Goal: Task Accomplishment & Management: Manage account settings

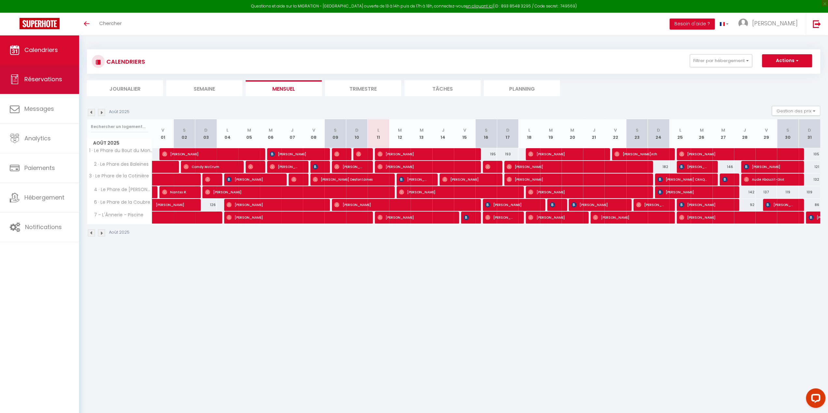
click at [49, 90] on link "Réservations" at bounding box center [39, 79] width 79 height 29
select select "not_cancelled"
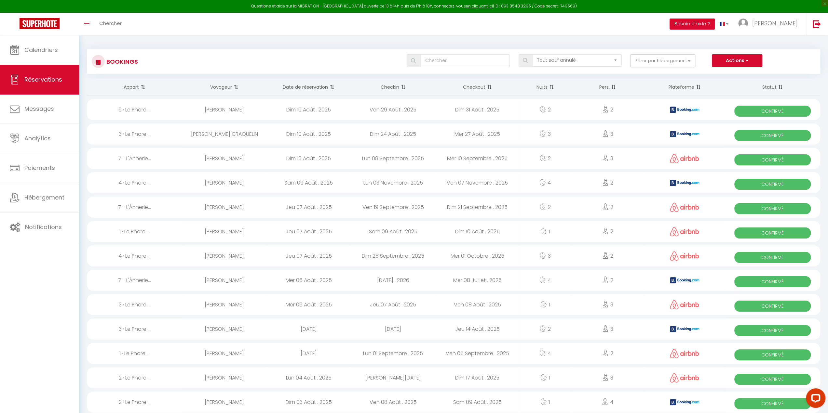
click at [298, 90] on th "Date de réservation" at bounding box center [308, 87] width 84 height 17
select select
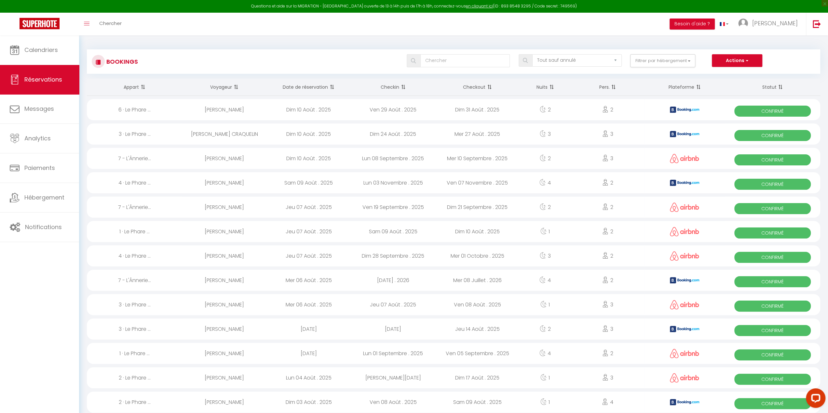
select select
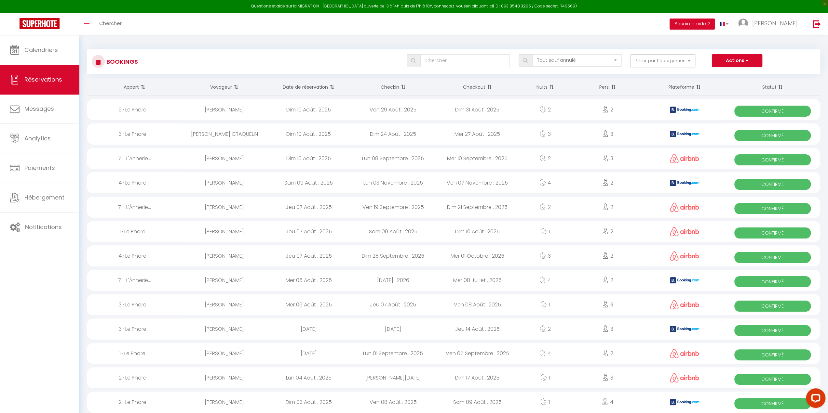
select select
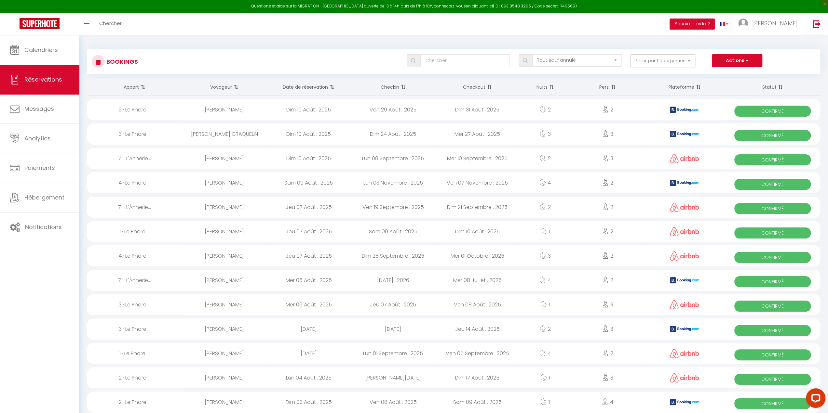
click at [318, 116] on div "Dim 10 Août . 2025" at bounding box center [308, 109] width 84 height 21
select select "OK"
select select "KO"
select select "0"
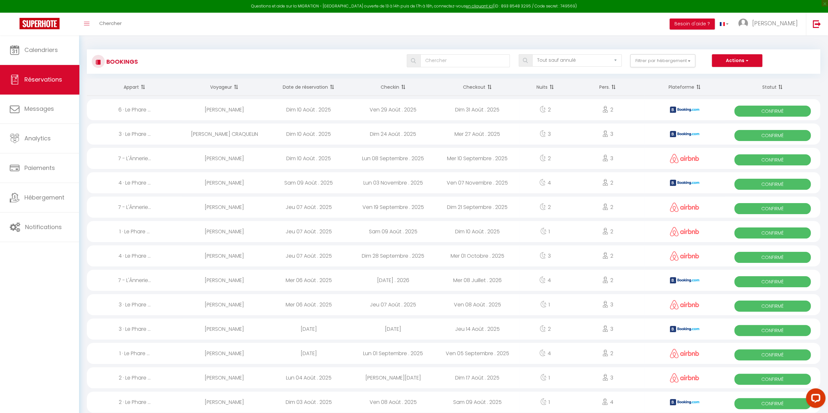
select select "1"
select select
select select "14413"
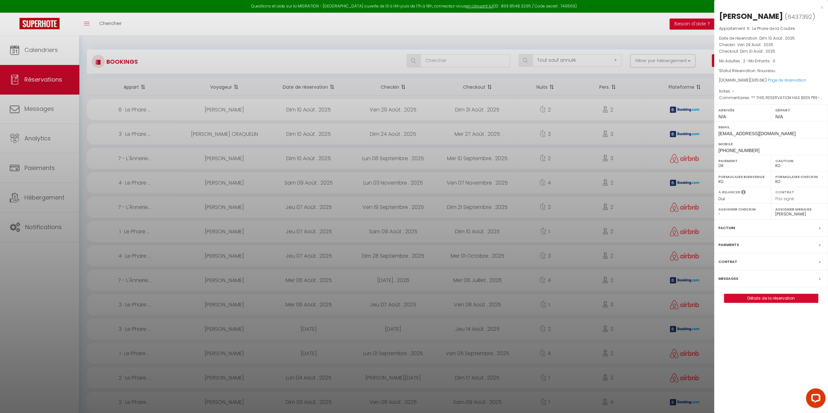
click at [327, 10] on div at bounding box center [414, 206] width 828 height 413
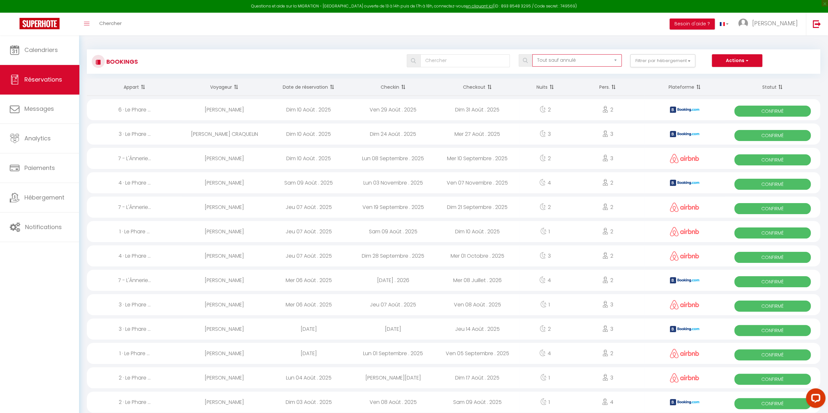
click at [579, 54] on select "Tous les statuts Annulé Confirmé Non Confirmé Tout sauf annulé No Show Request" at bounding box center [577, 60] width 90 height 12
drag, startPoint x: 519, startPoint y: 62, endPoint x: 514, endPoint y: 67, distance: 6.9
click at [519, 62] on span at bounding box center [526, 60] width 14 height 12
click at [548, 67] on div "Tous les statuts Annulé Confirmé Non Confirmé Tout sauf annulé No Show Request" at bounding box center [570, 60] width 112 height 13
click at [551, 64] on select "Tous les statuts Annulé Confirmé Non Confirmé Tout sauf annulé No Show Request" at bounding box center [577, 60] width 90 height 12
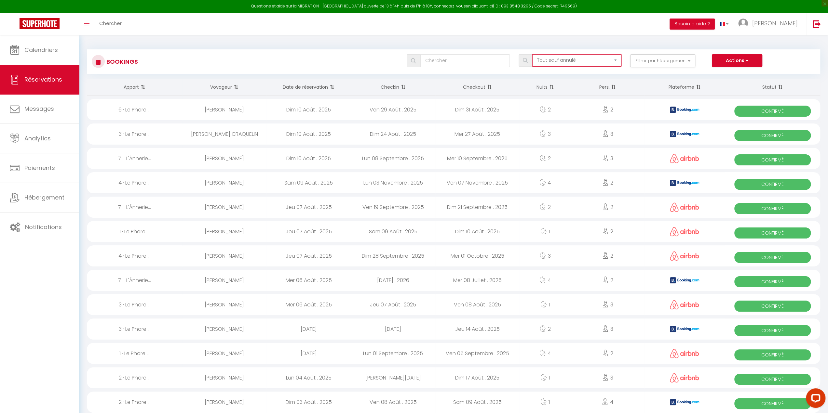
select select "all"
click at [533, 54] on select "Tous les statuts Annulé Confirmé Non Confirmé Tout sauf annulé No Show Request" at bounding box center [577, 60] width 90 height 12
click at [335, 56] on div "Tous les statuts Annulé Confirmé Non Confirmé Tout sauf annulé No Show Request …" at bounding box center [483, 60] width 671 height 13
drag, startPoint x: 295, startPoint y: 137, endPoint x: 300, endPoint y: 134, distance: 6.0
click at [295, 137] on div "Dim 10 Août . 2025" at bounding box center [308, 134] width 84 height 21
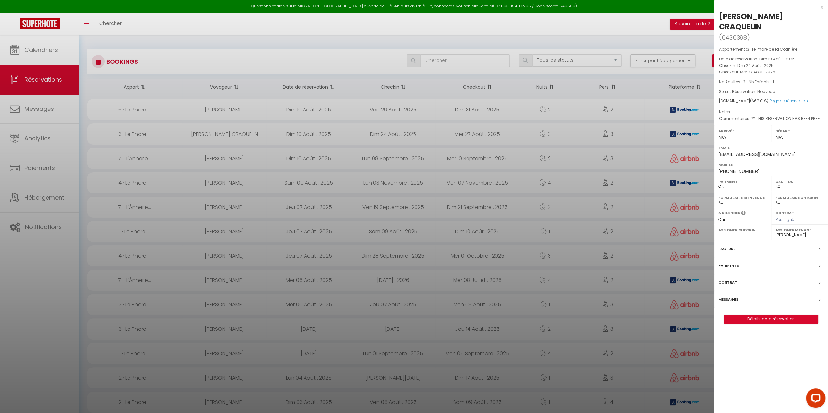
click at [246, 34] on div at bounding box center [414, 206] width 828 height 413
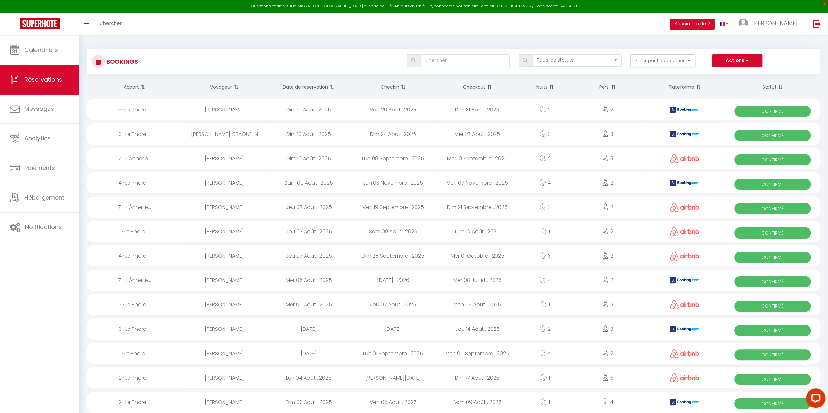
click at [291, 185] on div "Sam 09 Août . 2025" at bounding box center [308, 182] width 84 height 21
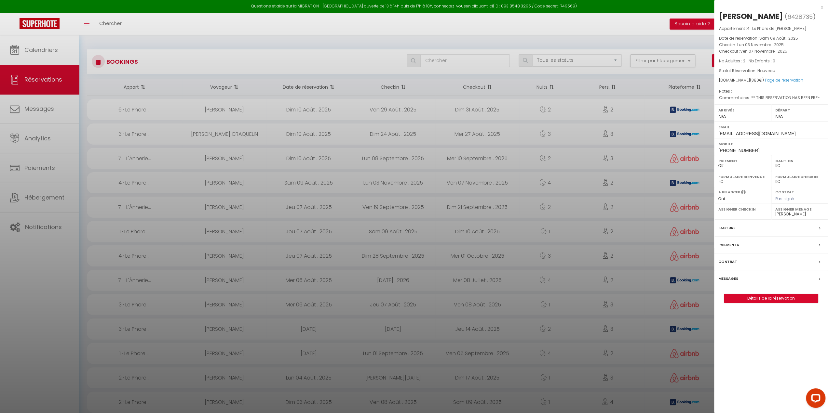
drag, startPoint x: 354, startPoint y: 41, endPoint x: 205, endPoint y: 0, distance: 154.3
click at [354, 41] on div at bounding box center [414, 206] width 828 height 413
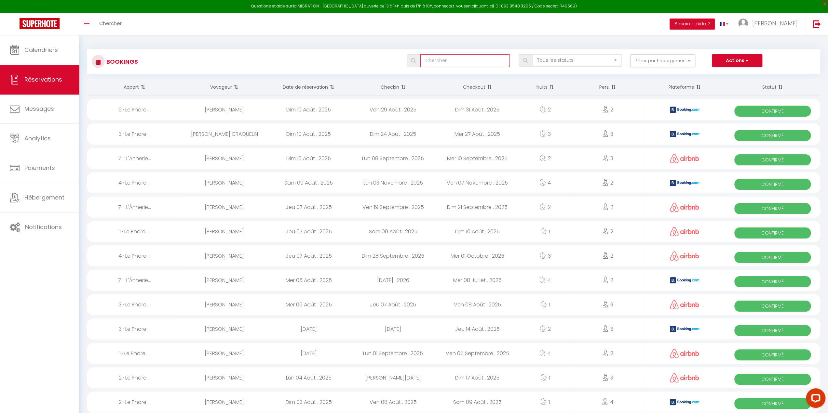
click at [475, 61] on input "text" at bounding box center [465, 60] width 90 height 13
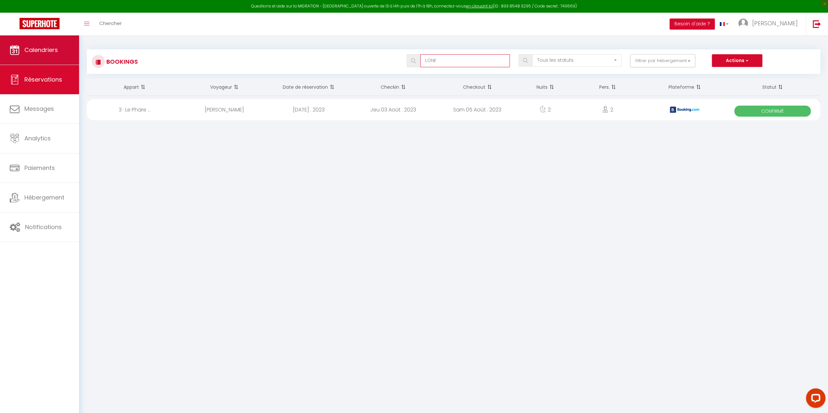
type input "LONE"
click at [47, 62] on link "Calendriers" at bounding box center [39, 49] width 79 height 29
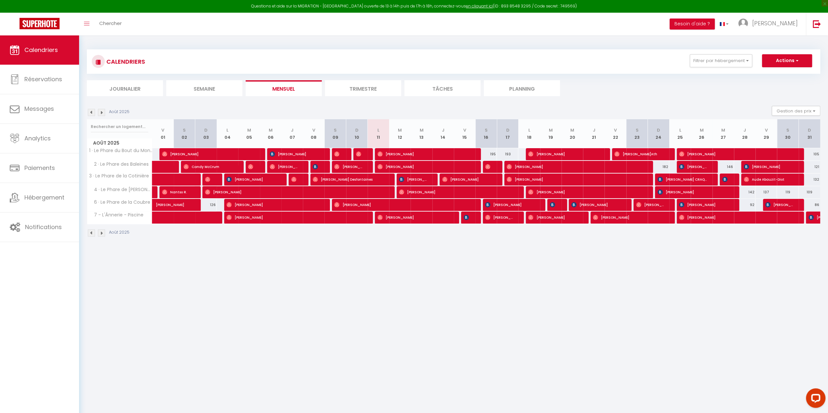
click at [101, 110] on img at bounding box center [101, 112] width 7 height 7
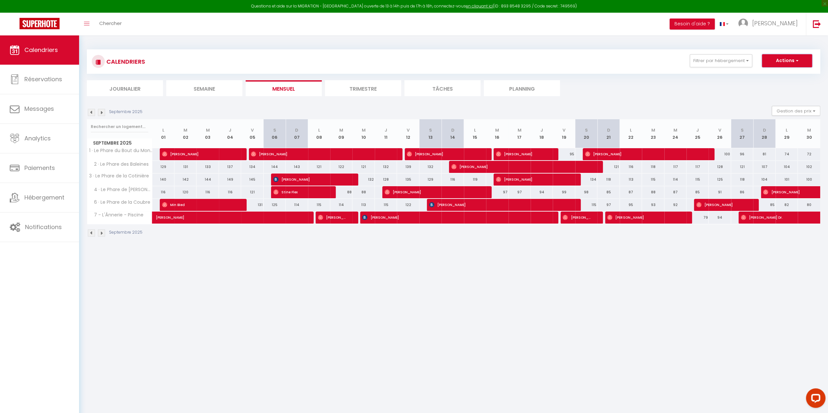
click at [787, 62] on button "Actions" at bounding box center [787, 60] width 50 height 13
click at [30, 200] on span "Hébergement" at bounding box center [44, 198] width 40 height 8
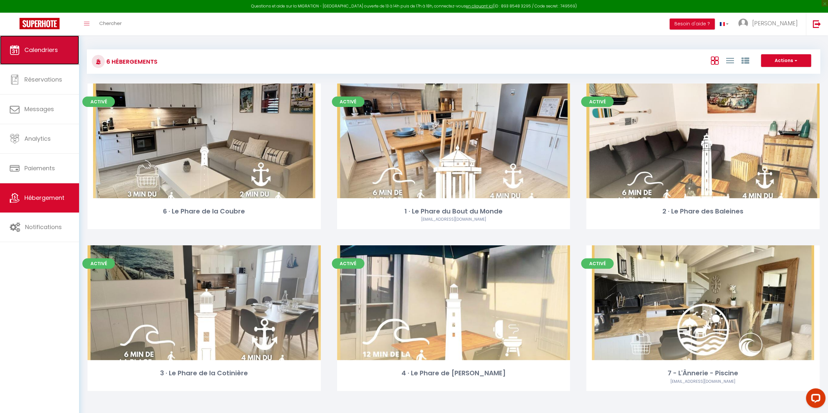
click at [44, 60] on link "Calendriers" at bounding box center [39, 49] width 79 height 29
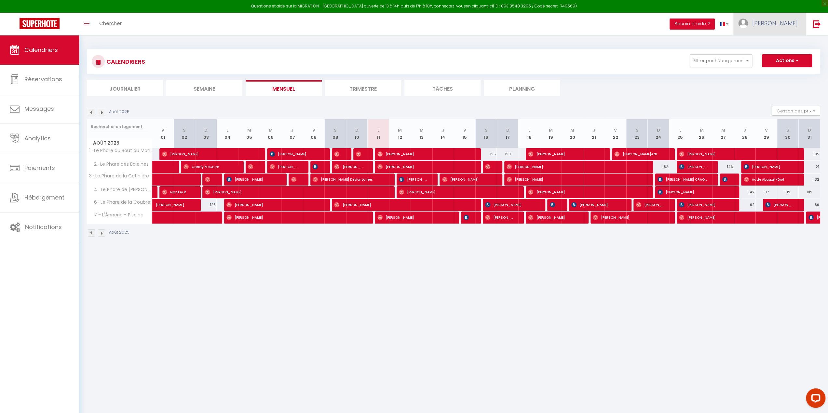
click at [748, 27] on img at bounding box center [743, 24] width 10 height 10
click at [775, 46] on link "Paramètres" at bounding box center [780, 45] width 48 height 11
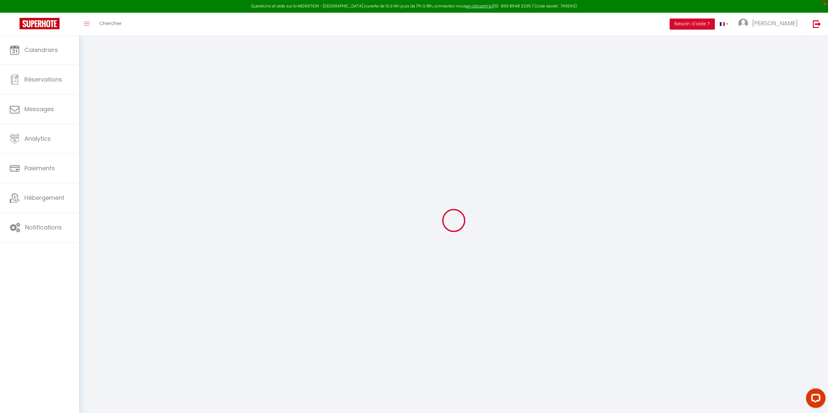
type input "4qZhW2Q3FB6nr7jnzm0Aapktl"
type input "VqoKXHe0vCJeXYvoCuxFW8n7c"
type input "[URL][DOMAIN_NAME]"
select select "fr"
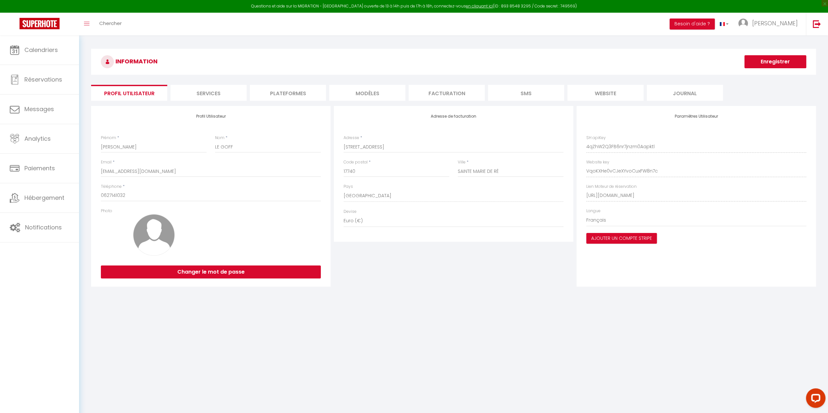
click at [290, 101] on div "INFORMATION Enregistrer Profil Utilisateur Services Plateformes MODÈLES Factura…" at bounding box center [453, 169] width 725 height 240
click at [288, 97] on li "Plateformes" at bounding box center [288, 93] width 76 height 16
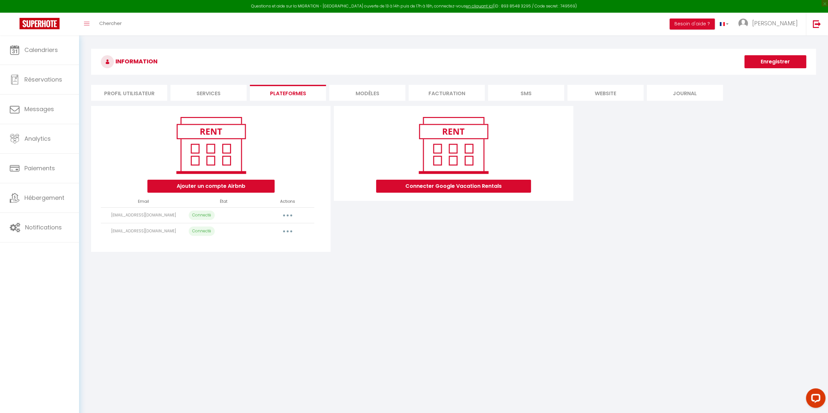
click at [291, 216] on button "button" at bounding box center [287, 215] width 18 height 10
click at [257, 250] on link "Reconnecter le compte" at bounding box center [259, 253] width 72 height 11
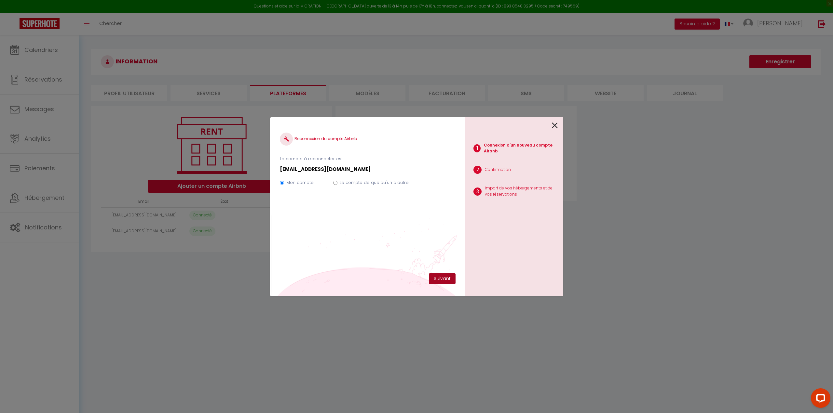
click at [444, 274] on button "Suivant" at bounding box center [442, 279] width 27 height 11
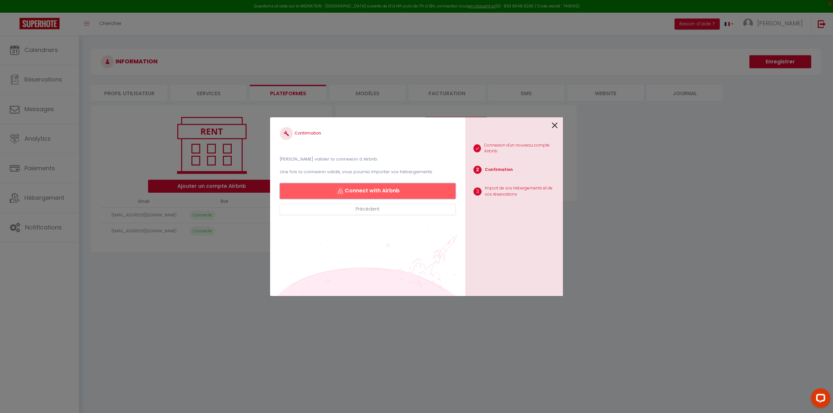
click at [386, 193] on button "Connect with Airbnb" at bounding box center [368, 191] width 176 height 16
click at [383, 194] on button "Connect with Airbnb" at bounding box center [368, 191] width 176 height 16
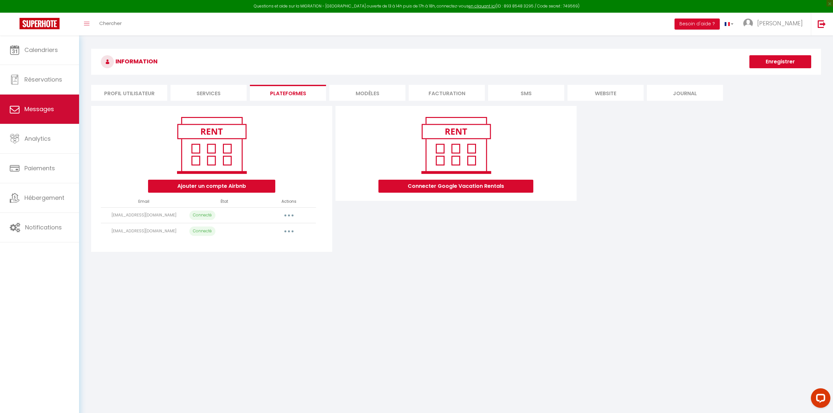
select select "22653"
select select
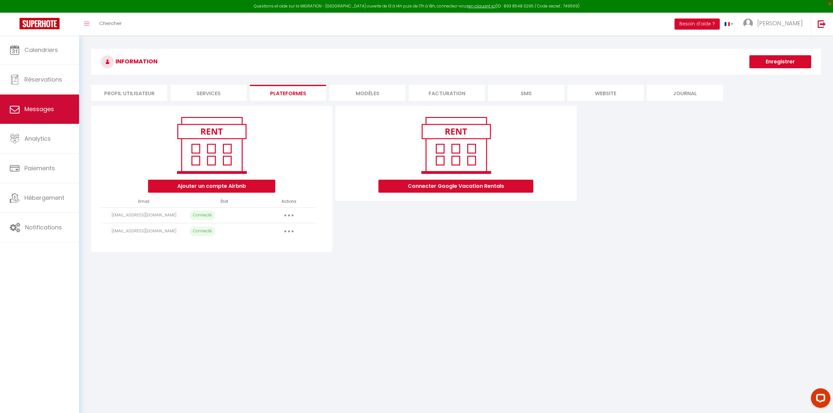
select select
select select "46535"
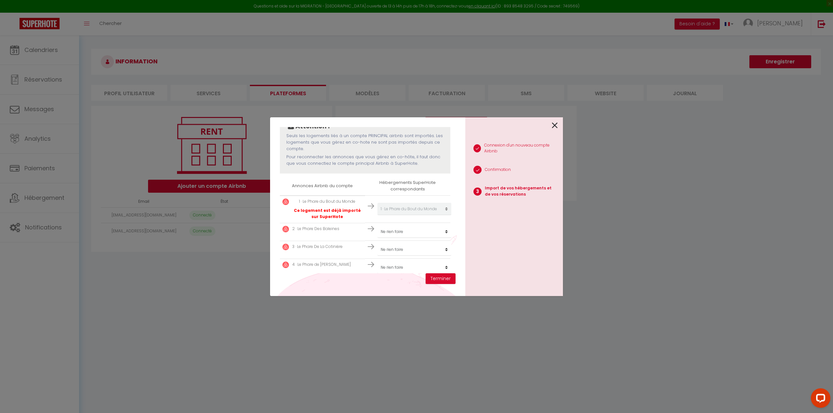
scroll to position [98, 0]
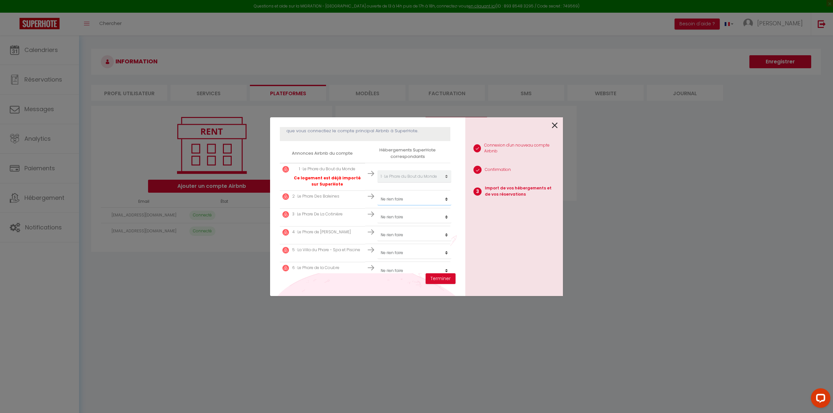
click at [399, 183] on select "Créer un nouveau hébergement Ne rien faire 6 · Le Phare de la Coubre 1 · Le Pha…" at bounding box center [414, 176] width 74 height 12
select select "22654"
click at [377, 183] on select "Créer un nouveau hébergement Ne rien faire 6 · Le Phare de la Coubre 1 · Le Pha…" at bounding box center [414, 176] width 74 height 12
click at [402, 183] on select "Créer un nouveau hébergement Ne rien faire 6 · Le Phare de la Coubre 1 · Le Pha…" at bounding box center [414, 176] width 74 height 12
select select "22655"
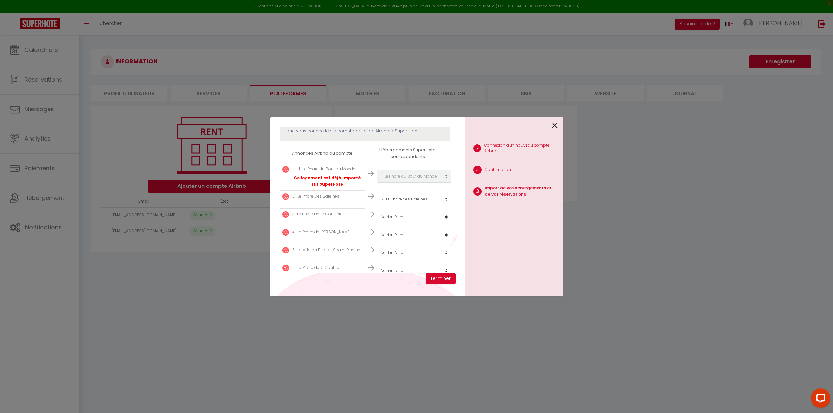
click at [377, 183] on select "Créer un nouveau hébergement Ne rien faire 6 · Le Phare de la Coubre 1 · Le Pha…" at bounding box center [414, 176] width 74 height 12
click at [406, 183] on select "Créer un nouveau hébergement Ne rien faire 6 · Le Phare de la Coubre 1 · Le Pha…" at bounding box center [414, 176] width 74 height 12
select select "22656"
click at [377, 183] on select "Créer un nouveau hébergement Ne rien faire 6 · Le Phare de la Coubre 1 · Le Pha…" at bounding box center [414, 176] width 74 height 12
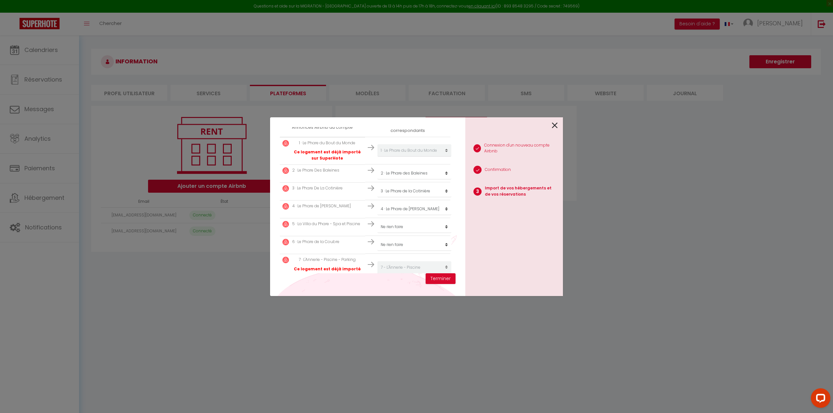
scroll to position [135, 0]
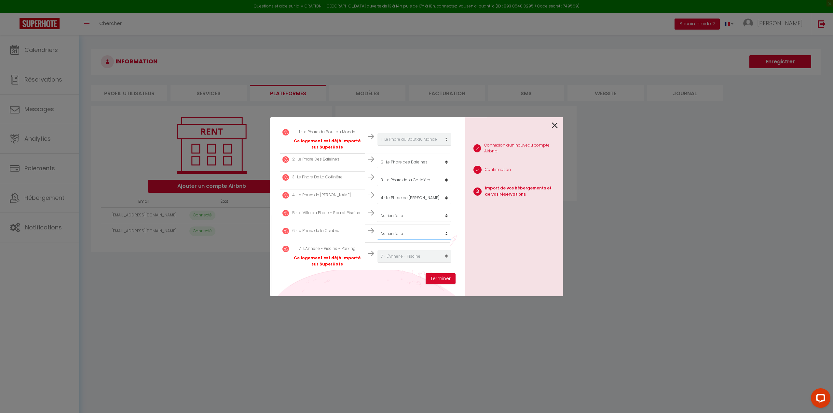
click at [422, 146] on select "Créer un nouveau hébergement Ne rien faire 6 · Le Phare de la Coubre 1 · Le Pha…" at bounding box center [414, 139] width 74 height 12
select select "38145"
click at [377, 146] on select "Créer un nouveau hébergement Ne rien faire 6 · Le Phare de la Coubre 1 · Le Pha…" at bounding box center [414, 139] width 74 height 12
click at [437, 281] on button "Terminer" at bounding box center [440, 279] width 30 height 11
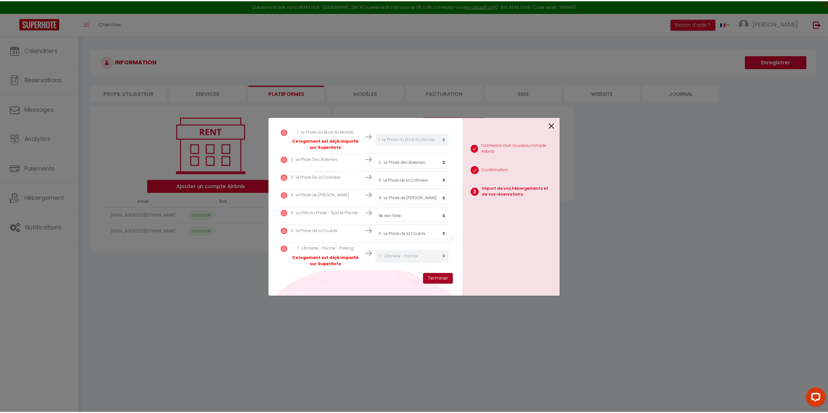
scroll to position [151, 0]
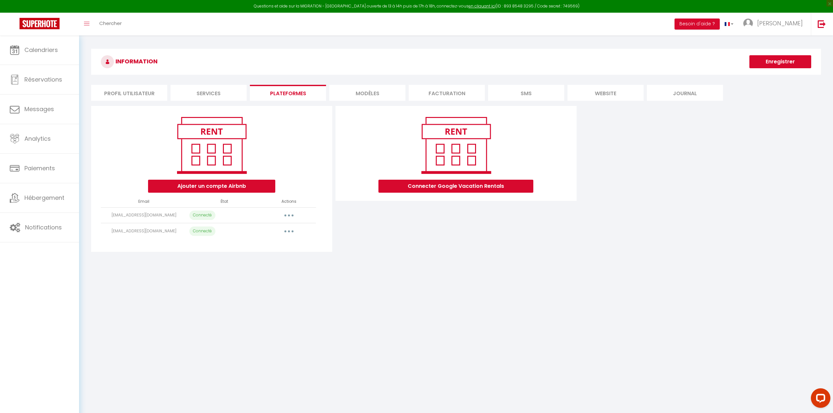
select select "22653"
select select
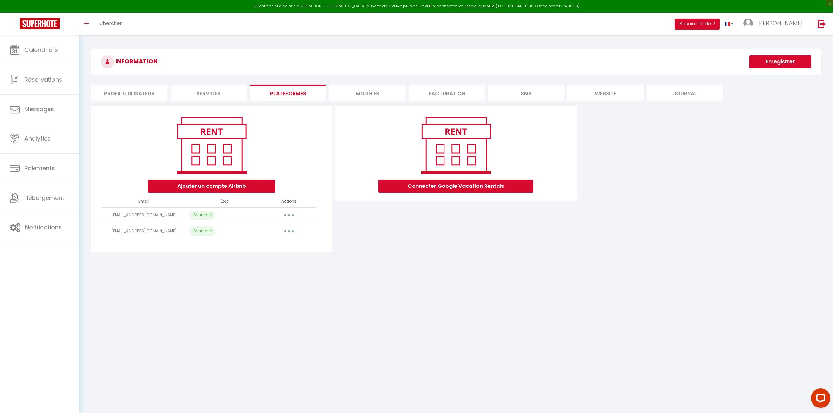
select select
select select "46535"
click at [287, 215] on icon "button" at bounding box center [288, 216] width 2 height 2
click at [263, 256] on link "Reconnecter le compte" at bounding box center [259, 253] width 72 height 11
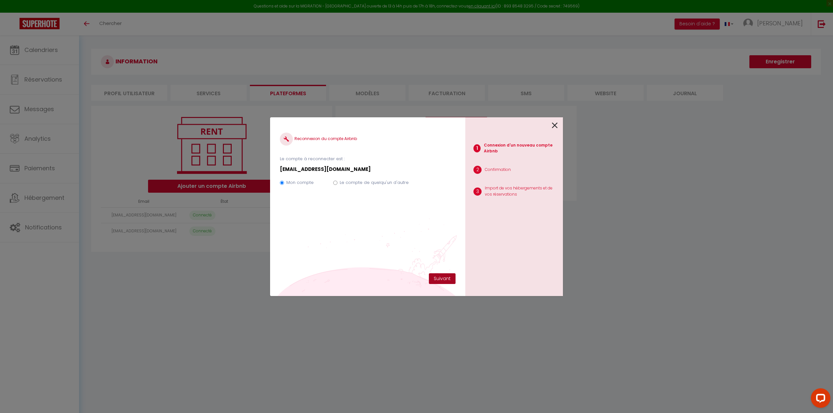
click at [445, 277] on button "Suivant" at bounding box center [442, 279] width 27 height 11
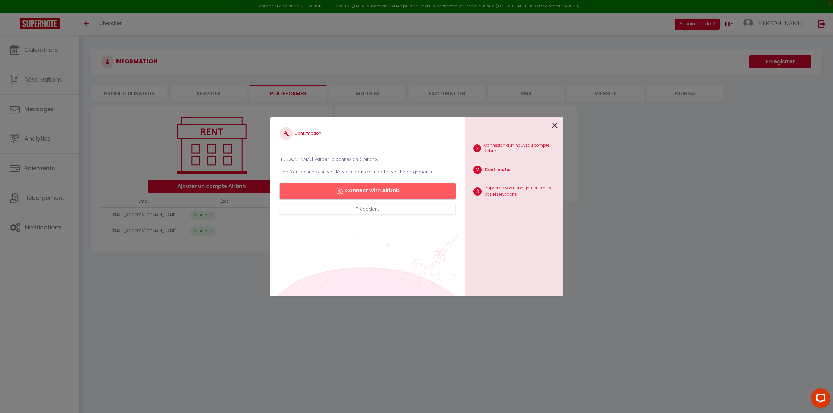
click at [375, 191] on button "Connect with Airbnb" at bounding box center [368, 191] width 176 height 16
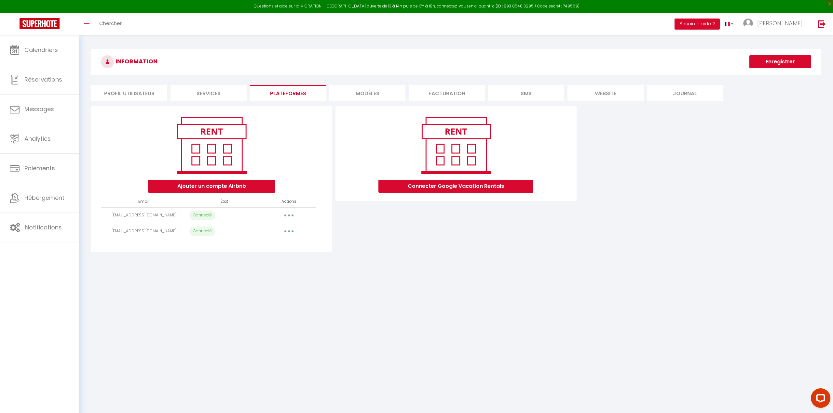
select select "22653"
select select
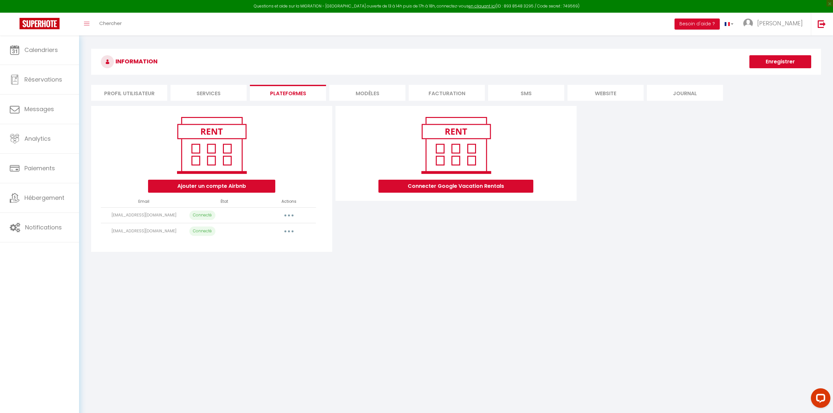
select select
select select "46535"
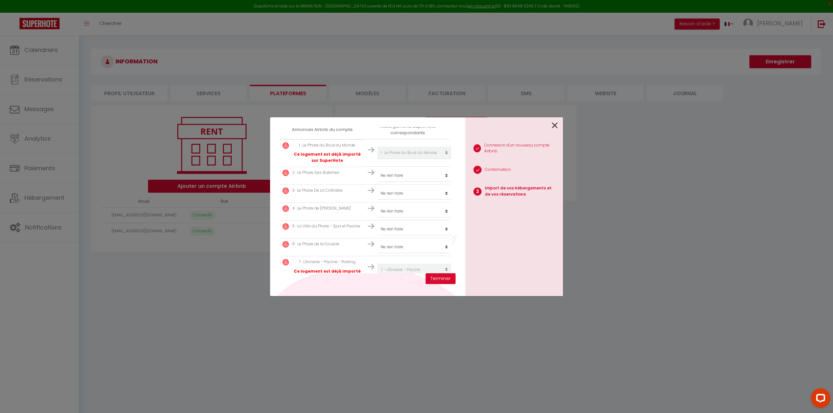
scroll to position [130, 0]
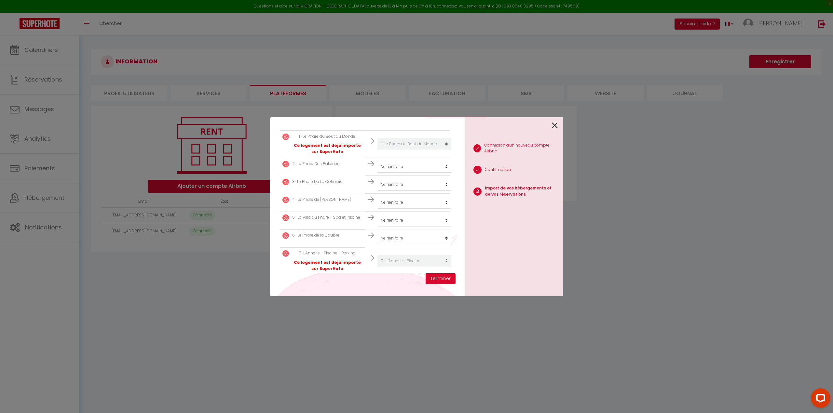
click at [403, 150] on select "Créer un nouveau hébergement Ne rien faire 6 · Le Phare de la Coubre 1 · Le Pha…" at bounding box center [414, 144] width 74 height 12
select select "22654"
click at [377, 150] on select "Créer un nouveau hébergement Ne rien faire 6 · Le Phare de la Coubre 1 · Le Pha…" at bounding box center [414, 144] width 74 height 12
click at [393, 150] on select "Créer un nouveau hébergement Ne rien faire 6 · Le Phare de la Coubre 1 · Le Pha…" at bounding box center [414, 144] width 74 height 12
select select "22655"
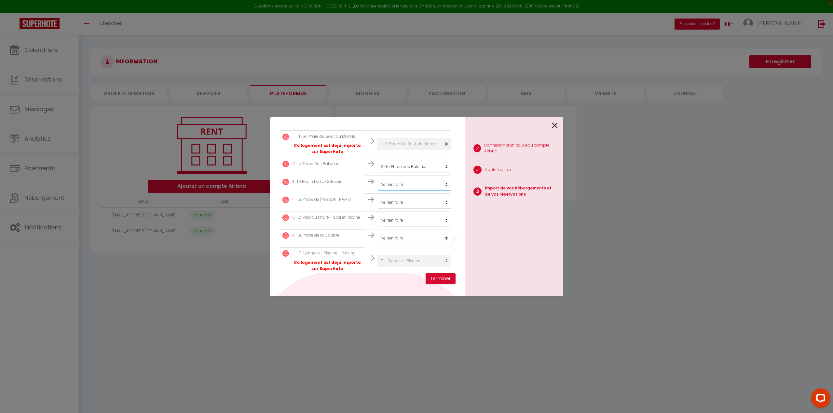
click at [377, 150] on select "Créer un nouveau hébergement Ne rien faire 6 · Le Phare de la Coubre 1 · Le Pha…" at bounding box center [414, 144] width 74 height 12
click at [400, 150] on select "Créer un nouveau hébergement Ne rien faire 6 · Le Phare de la Coubre 1 · Le Pha…" at bounding box center [414, 144] width 74 height 12
select select "22656"
click at [377, 150] on select "Créer un nouveau hébergement Ne rien faire 6 · Le Phare de la Coubre 1 · Le Pha…" at bounding box center [414, 144] width 74 height 12
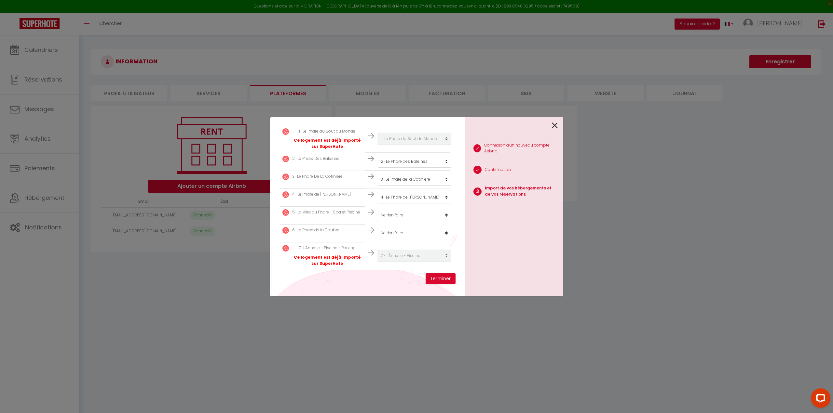
click at [398, 145] on select "Créer un nouveau hébergement Ne rien faire 6 · Le Phare de la Coubre 1 · Le Pha…" at bounding box center [414, 139] width 74 height 12
click at [397, 145] on select "Créer un nouveau hébergement Ne rien faire 6 · Le Phare de la Coubre 1 · Le Pha…" at bounding box center [414, 139] width 74 height 12
select select "38145"
click at [377, 145] on select "Créer un nouveau hébergement Ne rien faire 6 · Le Phare de la Coubre 1 · Le Pha…" at bounding box center [414, 139] width 74 height 12
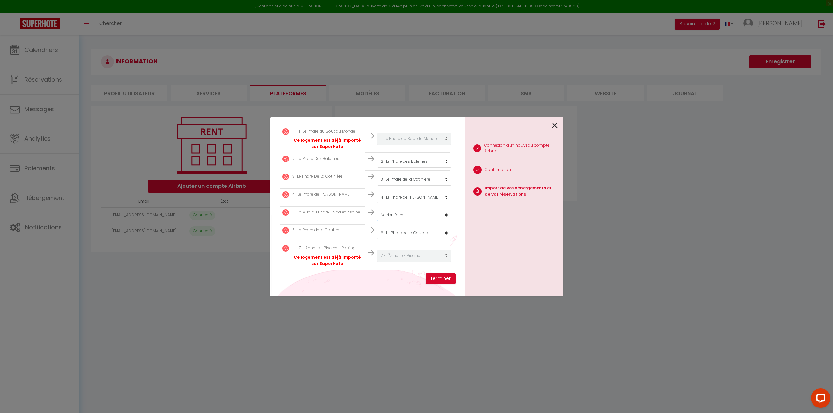
click at [416, 145] on select "Créer un nouveau hébergement Ne rien faire 6 · Le Phare de la Coubre 1 · Le Pha…" at bounding box center [414, 139] width 74 height 12
click at [319, 195] on p "4 · Le Phare de [PERSON_NAME]" at bounding box center [321, 195] width 59 height 6
click at [433, 280] on button "Terminer" at bounding box center [440, 279] width 30 height 11
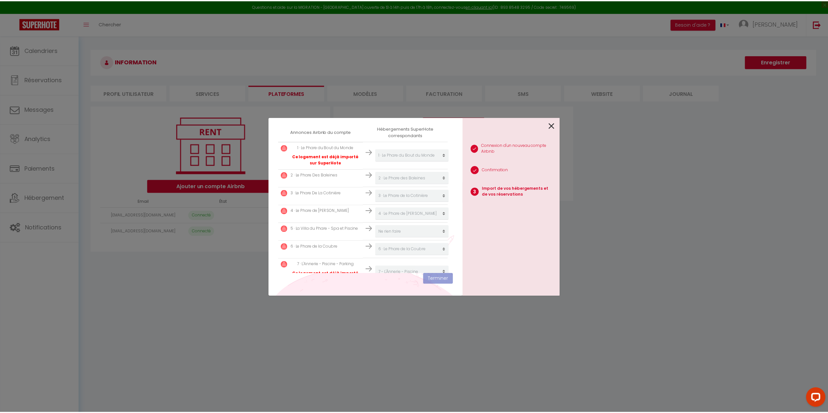
scroll to position [152, 0]
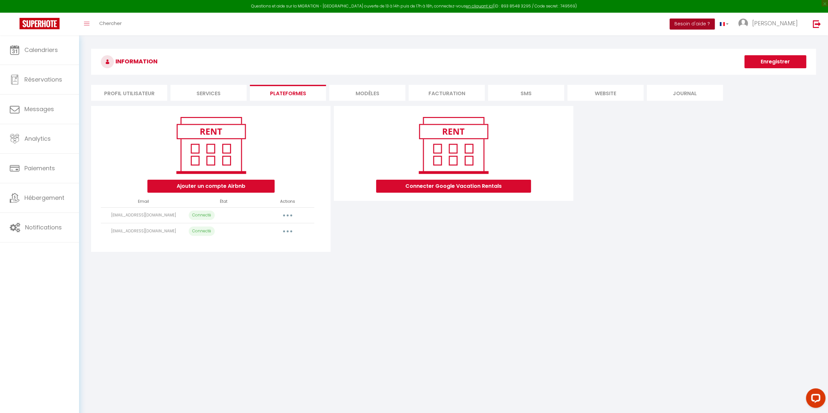
click at [715, 26] on button "Besoin d'aide ?" at bounding box center [691, 24] width 45 height 11
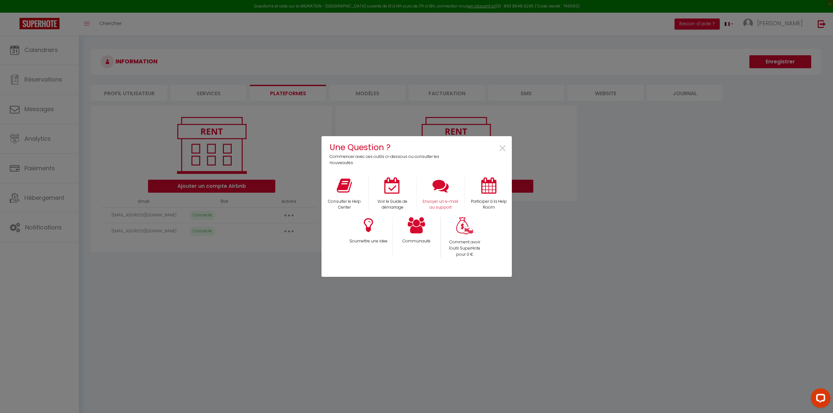
click at [449, 196] on div "Envoyer un e-mail au support" at bounding box center [440, 195] width 48 height 34
click at [442, 201] on p "Envoyer un e-mail au support" at bounding box center [441, 205] width 40 height 12
click at [503, 148] on span "×" at bounding box center [502, 149] width 9 height 20
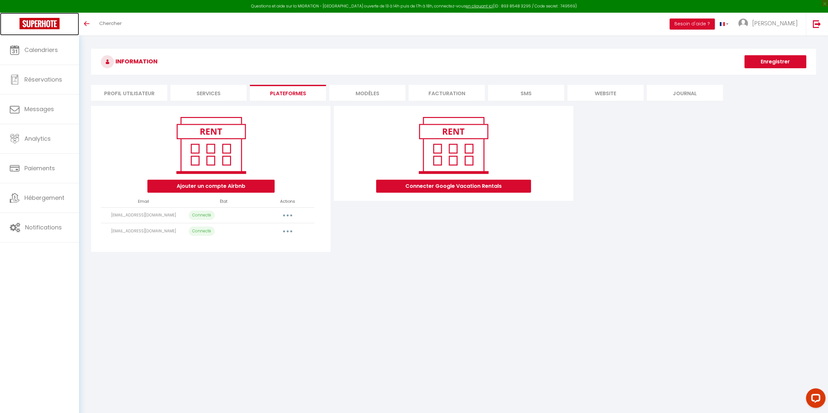
click at [49, 20] on img at bounding box center [40, 23] width 40 height 11
